Goal: Communication & Community: Participate in discussion

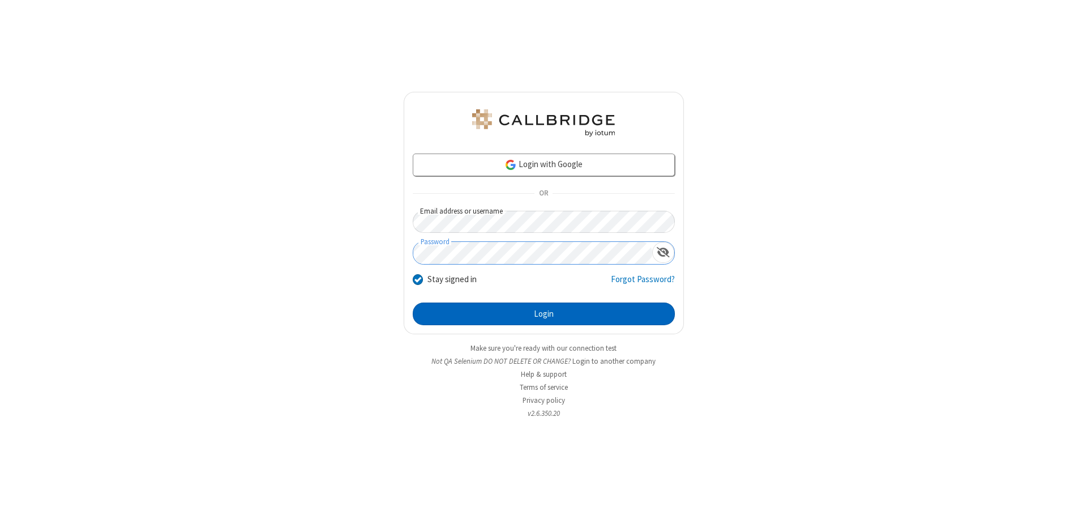
click at [543, 314] on button "Login" at bounding box center [544, 313] width 262 height 23
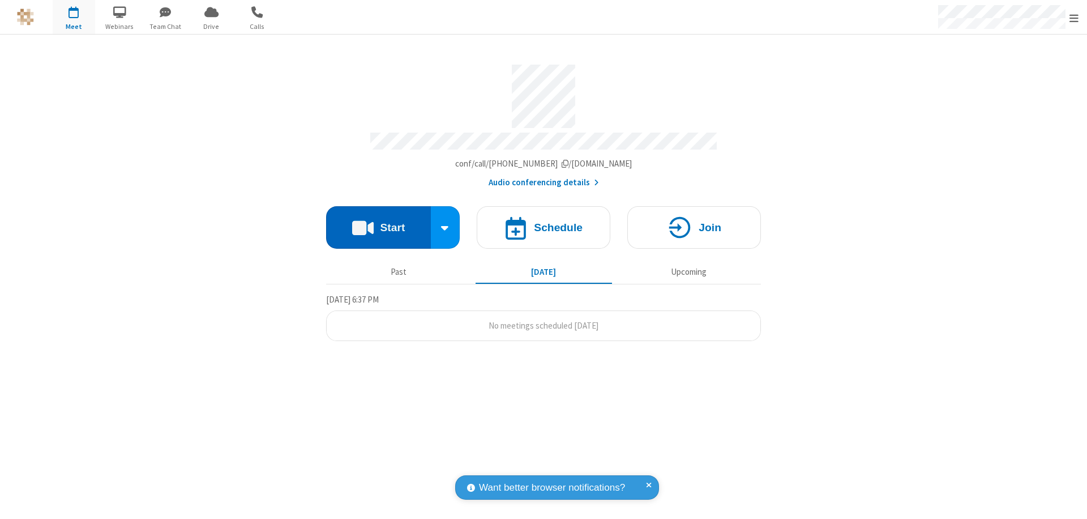
click at [378, 222] on button "Start" at bounding box center [378, 227] width 105 height 42
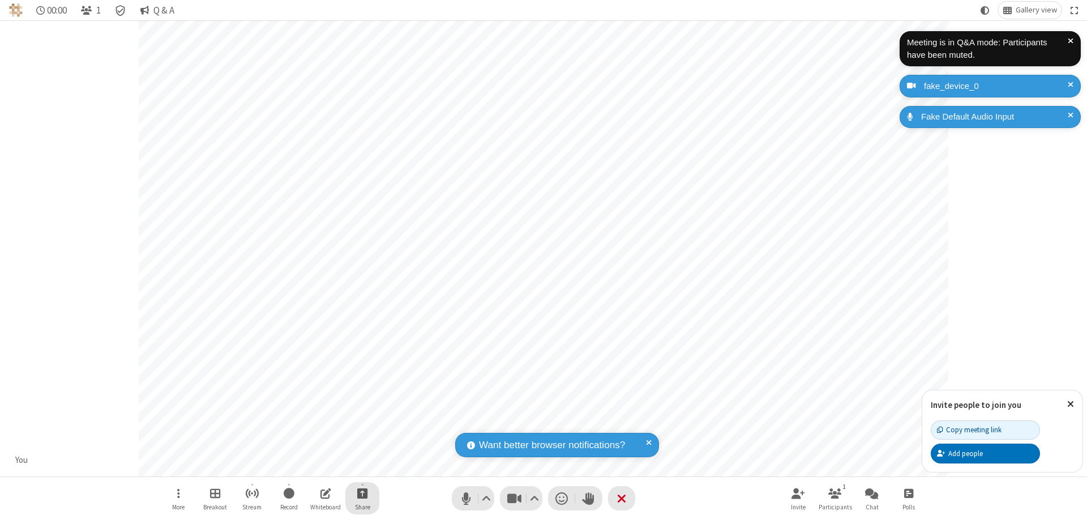
click at [362, 492] on span "Start sharing" at bounding box center [362, 493] width 11 height 14
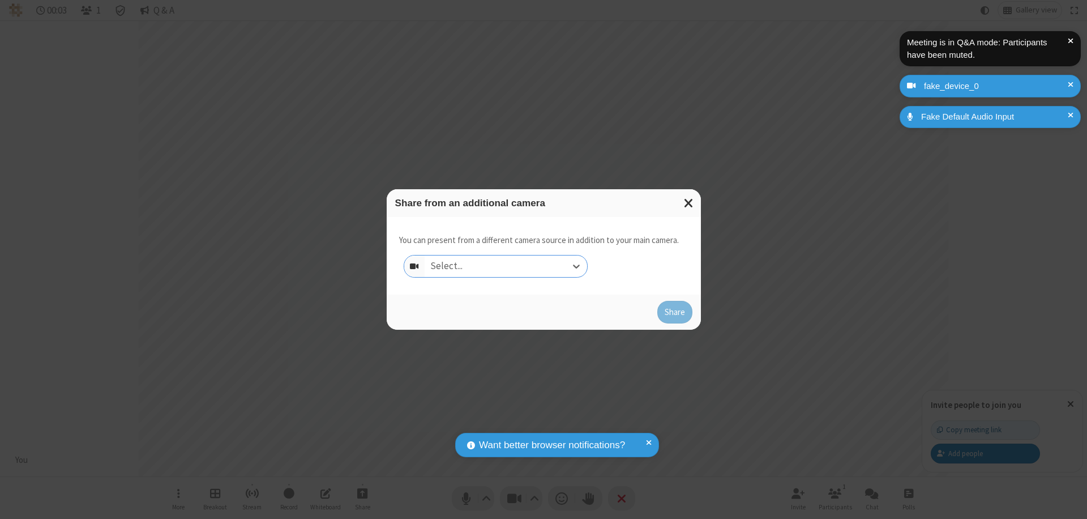
click at [506, 266] on div "Select..." at bounding box center [506, 266] width 162 height 22
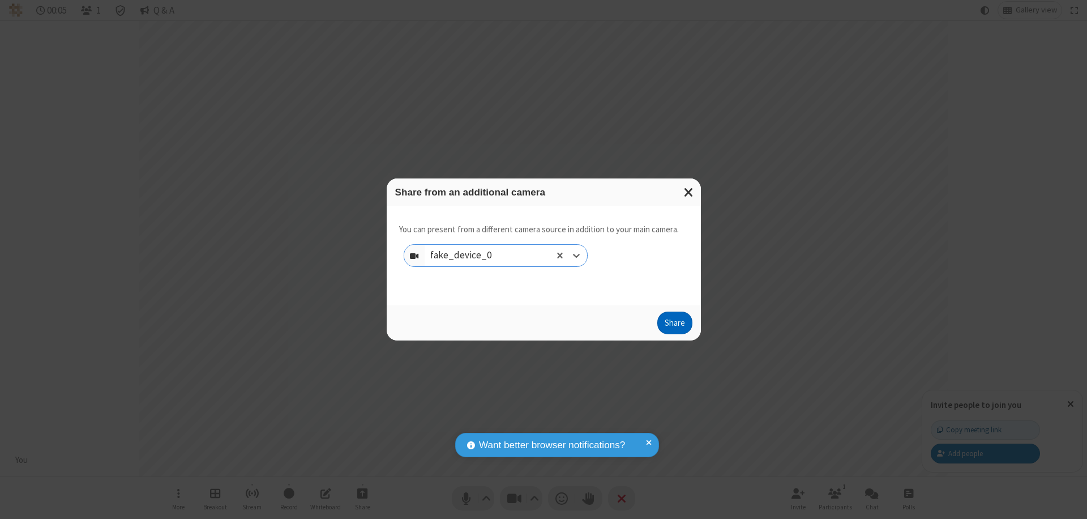
click at [674, 325] on button "Share" at bounding box center [674, 322] width 35 height 23
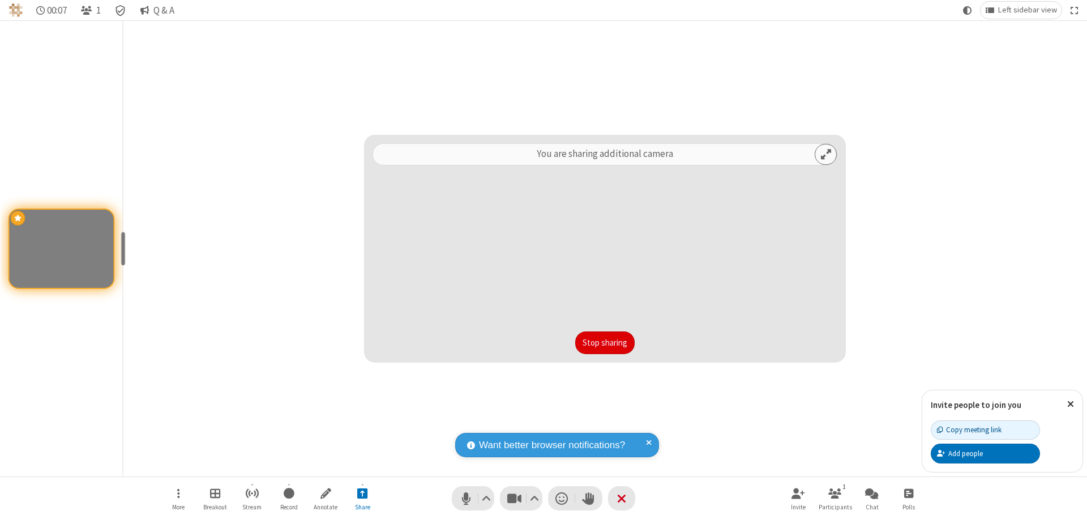
click at [605, 342] on button "Stop sharing" at bounding box center [604, 342] width 59 height 23
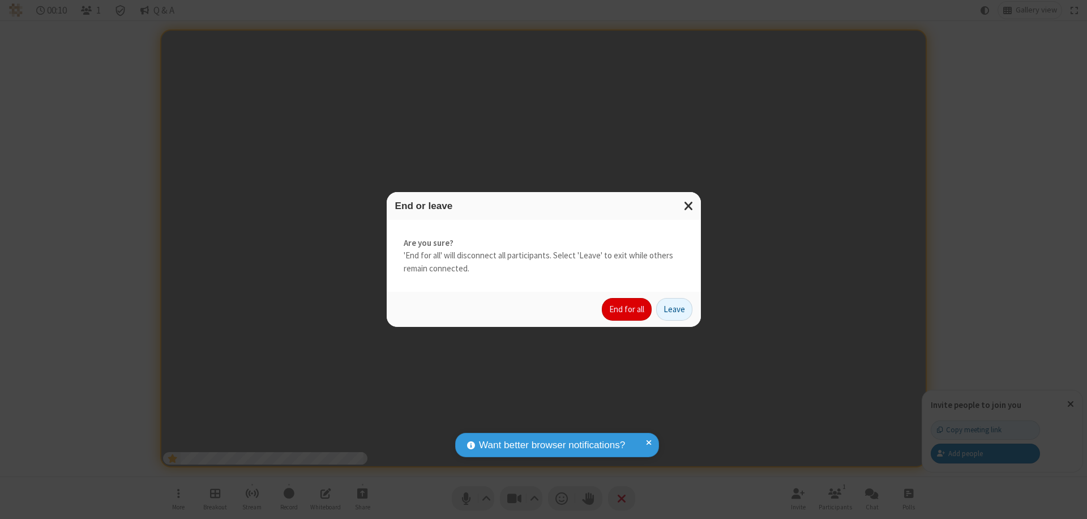
click at [627, 309] on button "End for all" at bounding box center [627, 309] width 50 height 23
